Goal: Find contact information: Find contact information

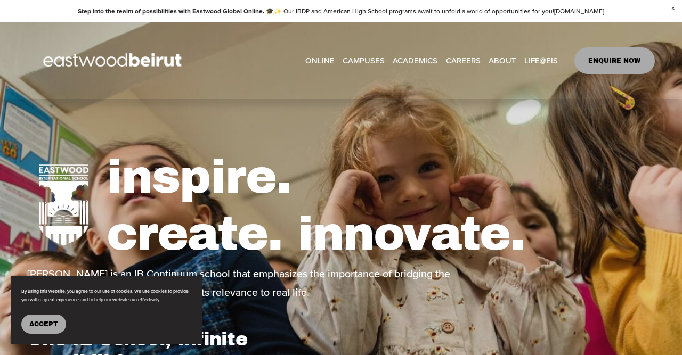
select select "**"
click at [317, 61] on link "ONLINE" at bounding box center [319, 60] width 29 height 16
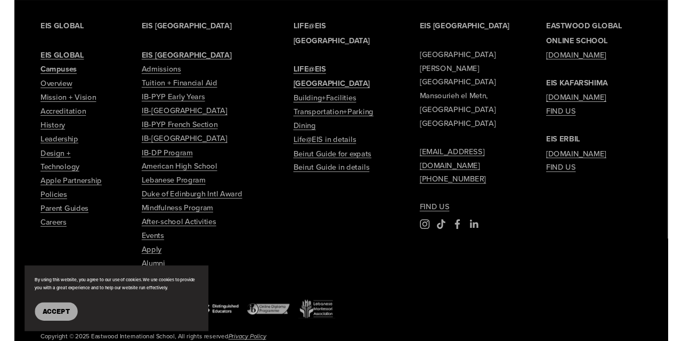
scroll to position [2152, 0]
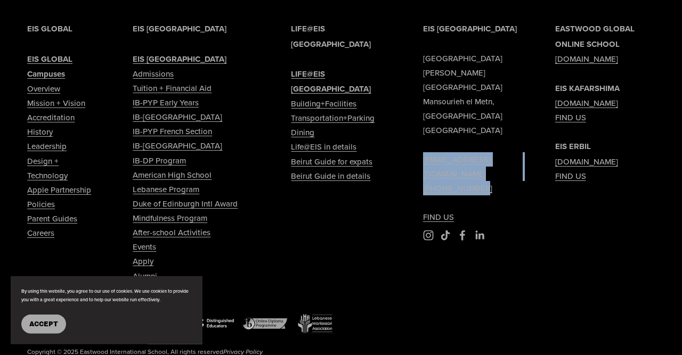
drag, startPoint x: 482, startPoint y: 184, endPoint x: 421, endPoint y: 166, distance: 63.8
click at [421, 166] on div "EIS [GEOGRAPHIC_DATA] [PERSON_NAME][GEOGRAPHIC_DATA] [EMAIL_ADDRESS][DOMAIN_NAM…" at bounding box center [341, 200] width 682 height 358
copy p "[EMAIL_ADDRESS][DOMAIN_NAME] [PHONE_NUMBER]"
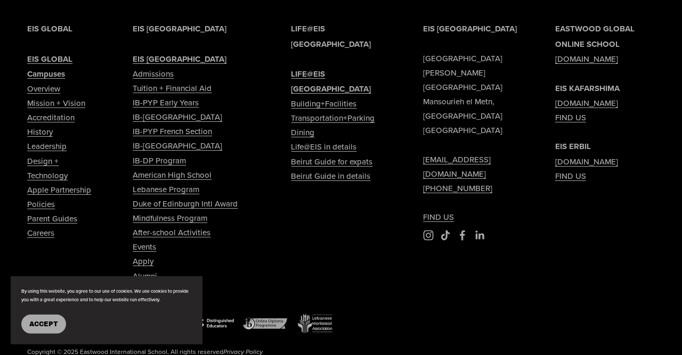
click at [587, 248] on div "EIS [GEOGRAPHIC_DATA] [PERSON_NAME][GEOGRAPHIC_DATA] [EMAIL_ADDRESS][DOMAIN_NAM…" at bounding box center [341, 200] width 682 height 358
